Goal: Task Accomplishment & Management: Manage account settings

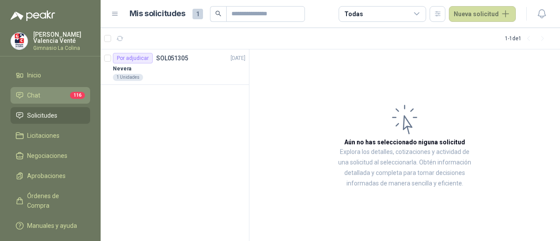
click at [59, 95] on li "Chat 116" at bounding box center [50, 96] width 69 height 10
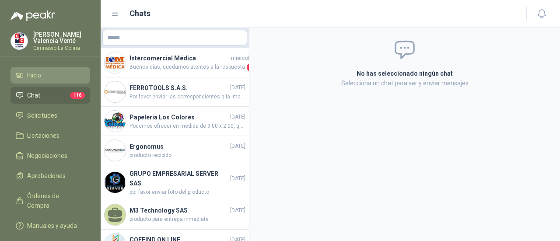
click at [45, 78] on li "Inicio" at bounding box center [50, 75] width 69 height 10
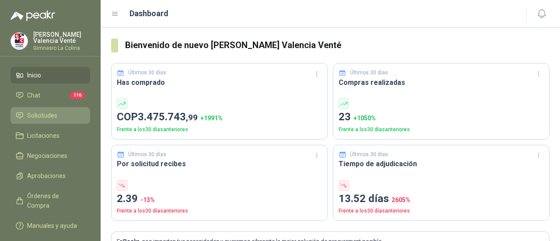
click at [73, 116] on li "Solicitudes" at bounding box center [50, 116] width 69 height 10
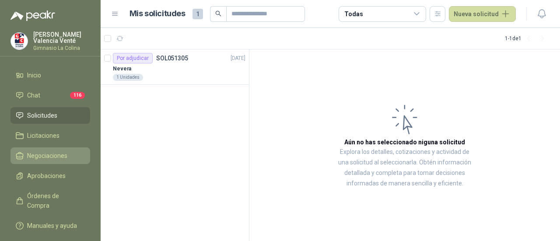
click at [44, 162] on link "Negociaciones" at bounding box center [50, 155] width 80 height 17
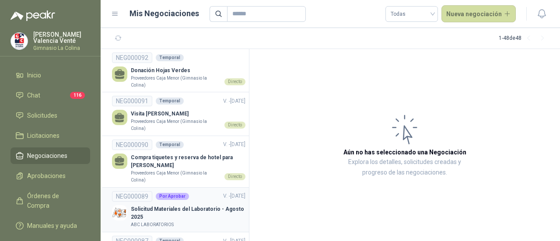
click at [153, 215] on p "Solicitud Materiales del Laboratorio - Agosto 2025" at bounding box center [188, 213] width 115 height 17
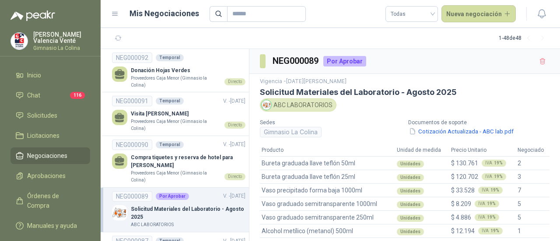
click at [121, 45] on section "1 - 48 de 48" at bounding box center [330, 38] width 459 height 21
click at [54, 57] on menu "[PERSON_NAME] Venté Gimnasio La Colina Inicio Chat 116 Solicitudes Licitaciones…" at bounding box center [50, 120] width 101 height 241
click at [54, 52] on div "[PERSON_NAME] Venté Gimnasio La Colina" at bounding box center [50, 43] width 101 height 25
click at [51, 38] on p "[PERSON_NAME] Venté" at bounding box center [61, 37] width 57 height 12
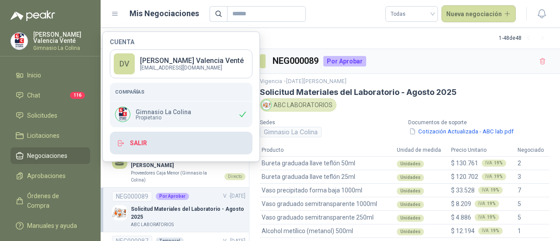
click at [147, 149] on button "Salir" at bounding box center [181, 143] width 143 height 23
